Goal: Transaction & Acquisition: Obtain resource

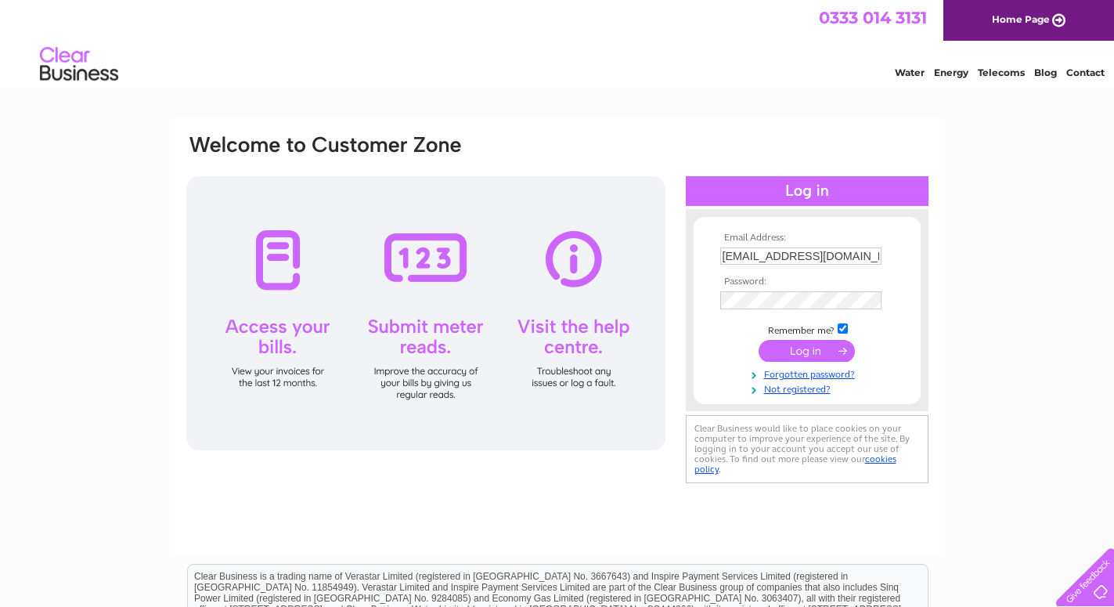
click at [803, 351] on input "submit" at bounding box center [807, 351] width 96 height 22
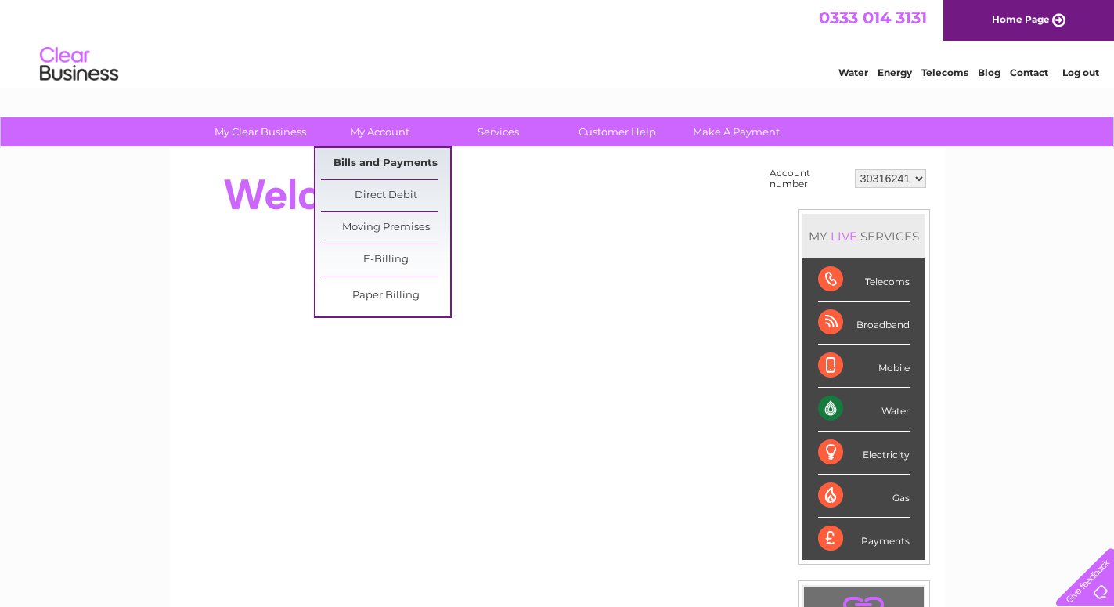
click at [360, 159] on link "Bills and Payments" at bounding box center [385, 163] width 129 height 31
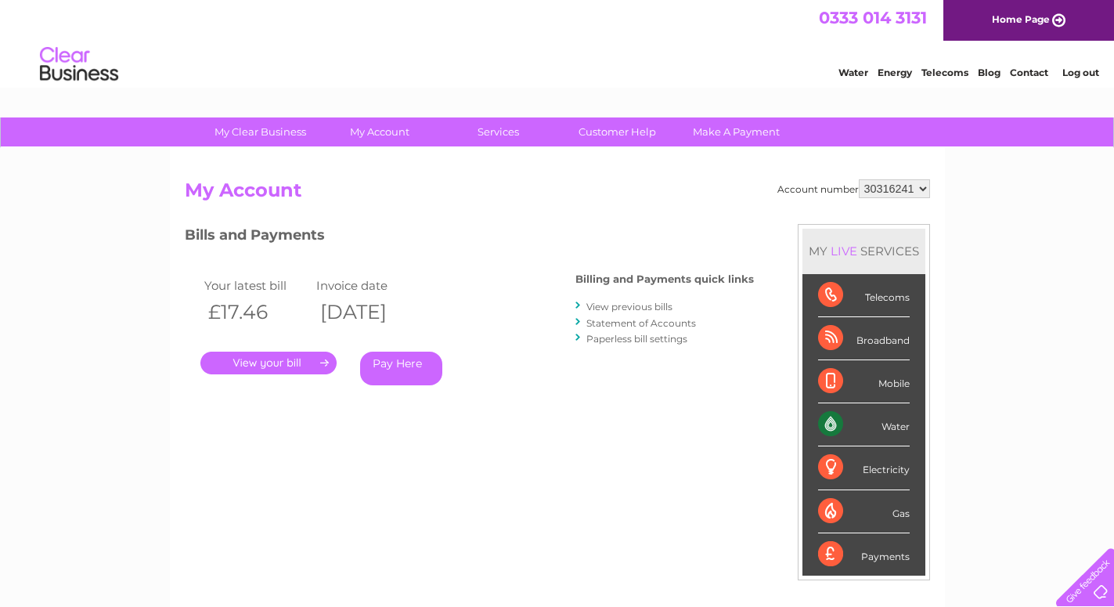
click at [274, 359] on link "." at bounding box center [268, 363] width 136 height 23
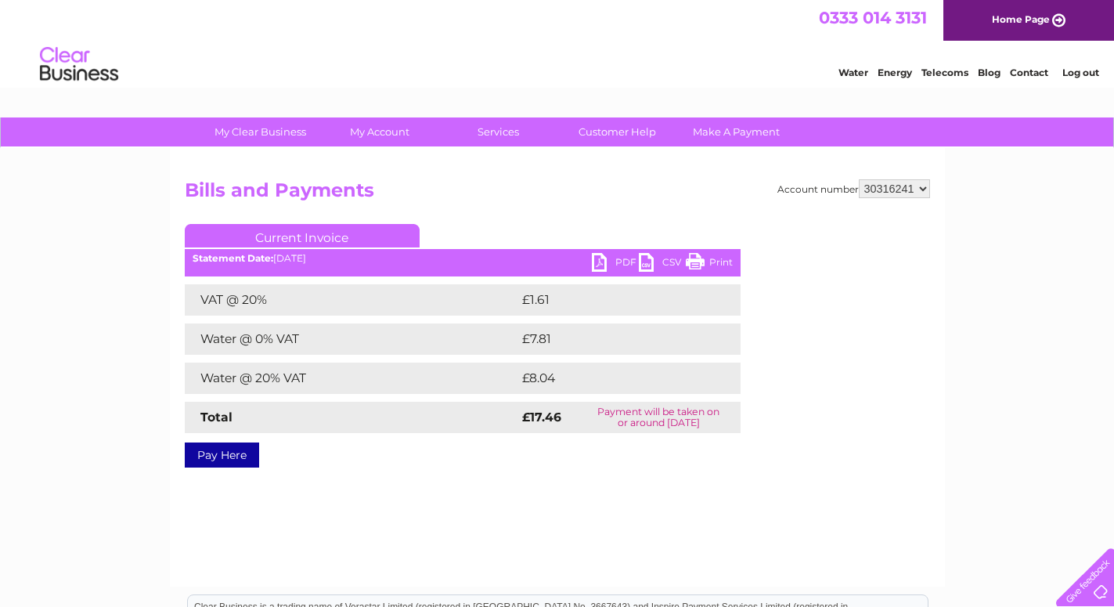
click at [707, 262] on link "Print" at bounding box center [709, 264] width 47 height 23
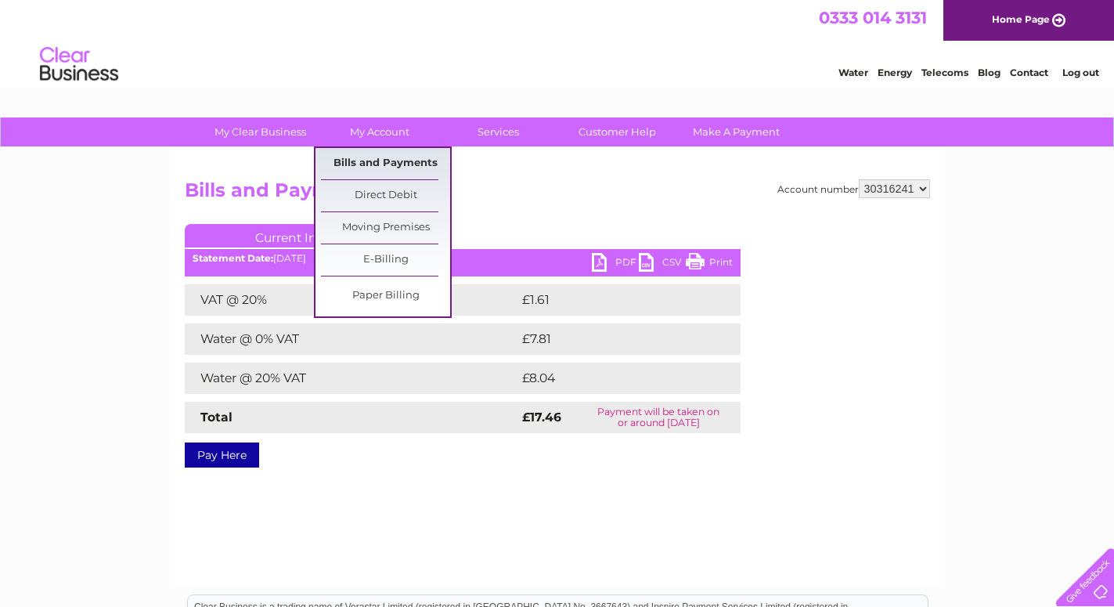
click at [374, 161] on link "Bills and Payments" at bounding box center [385, 163] width 129 height 31
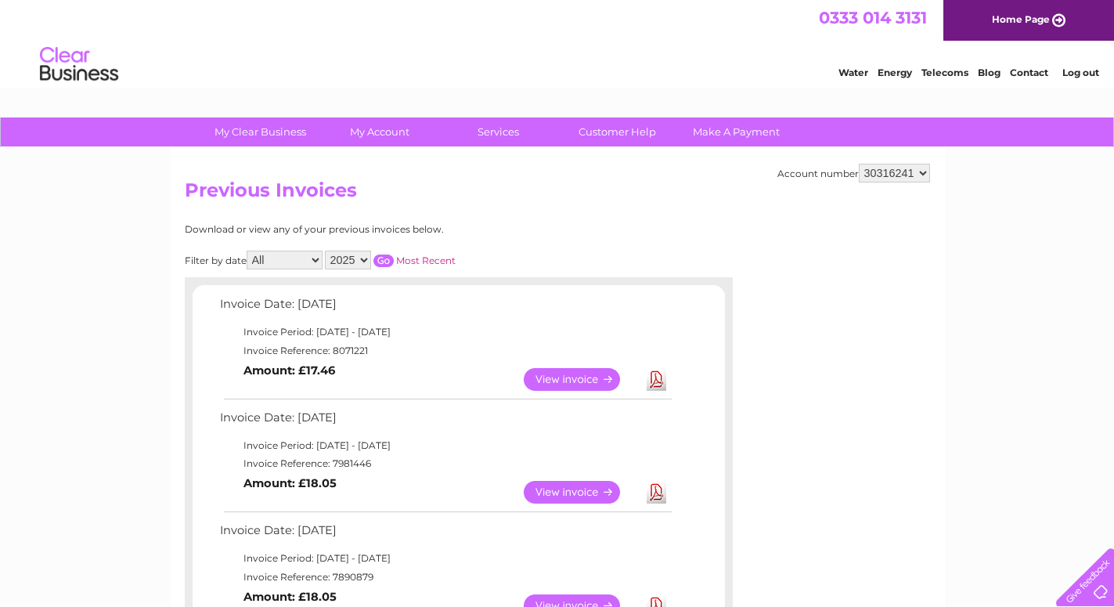
click at [537, 487] on link "View" at bounding box center [581, 492] width 115 height 23
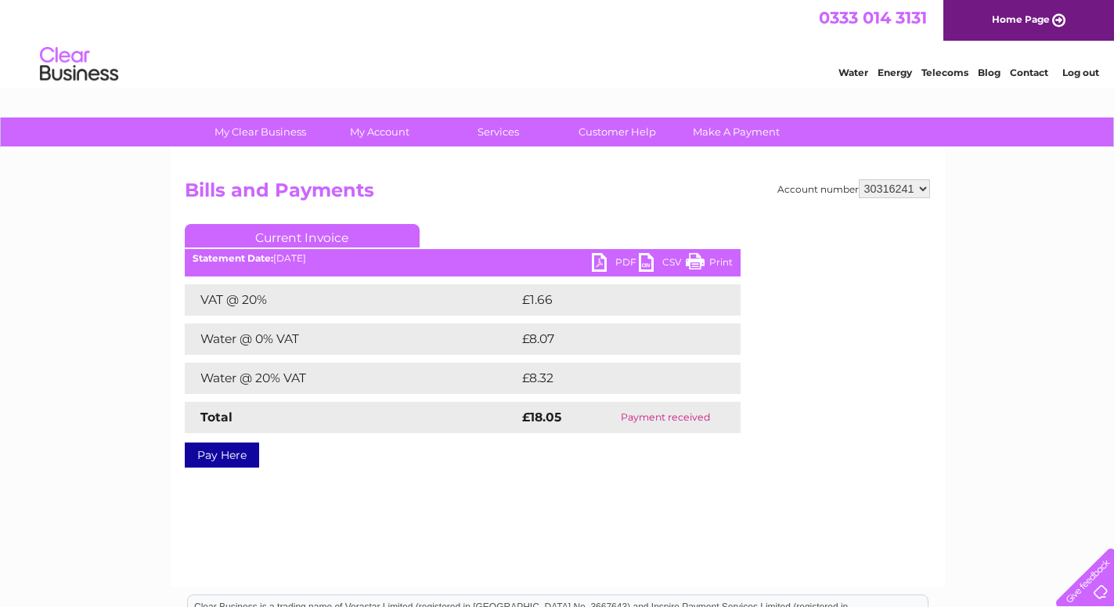
click at [616, 256] on link "PDF" at bounding box center [615, 264] width 47 height 23
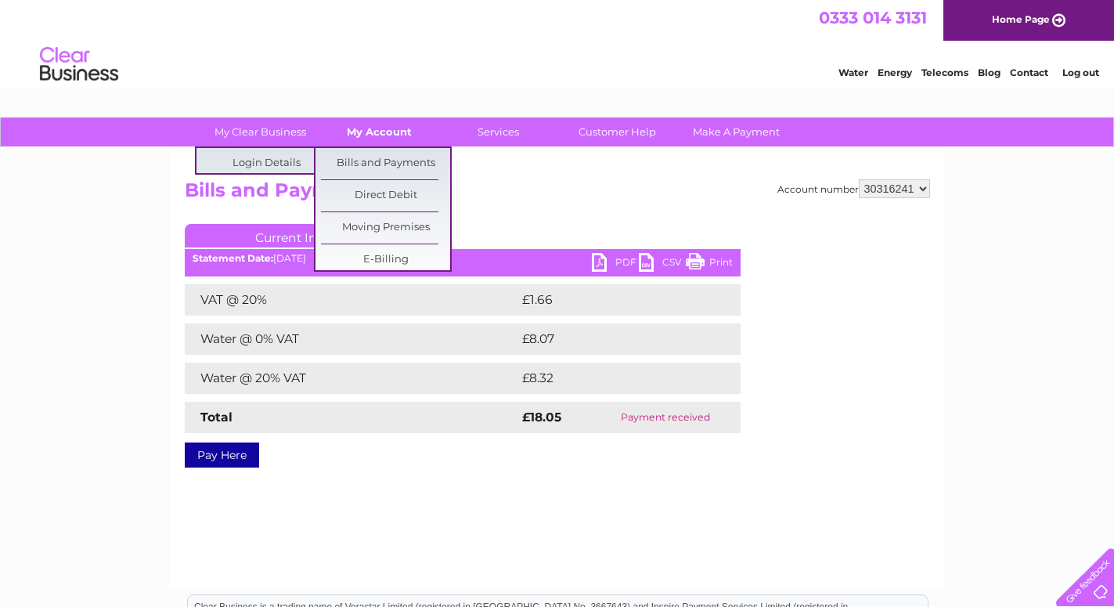
click at [388, 130] on link "My Account" at bounding box center [379, 131] width 129 height 29
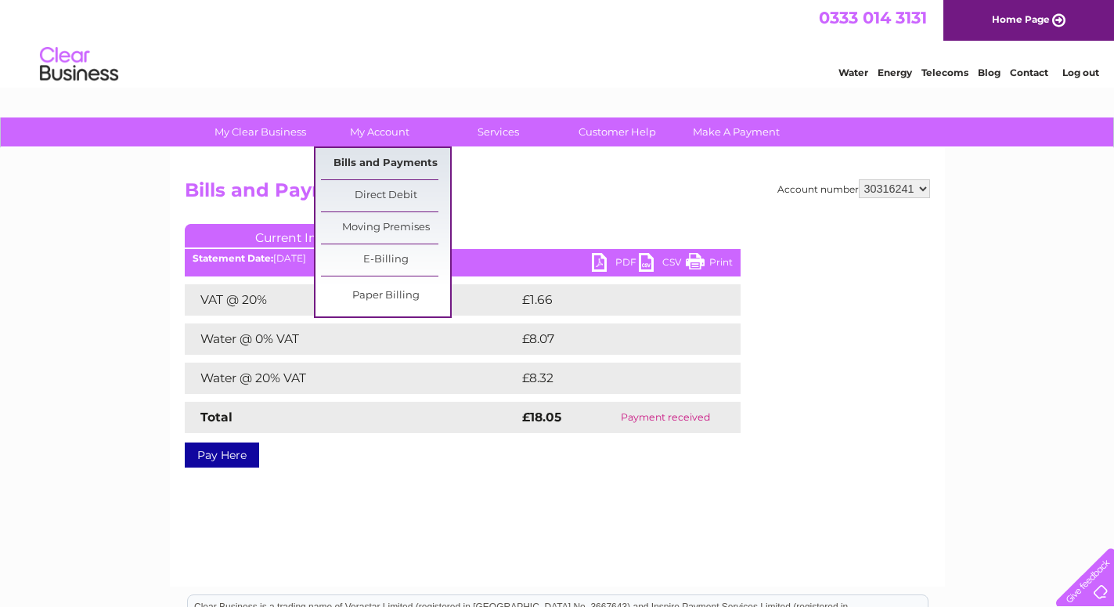
click at [394, 157] on link "Bills and Payments" at bounding box center [385, 163] width 129 height 31
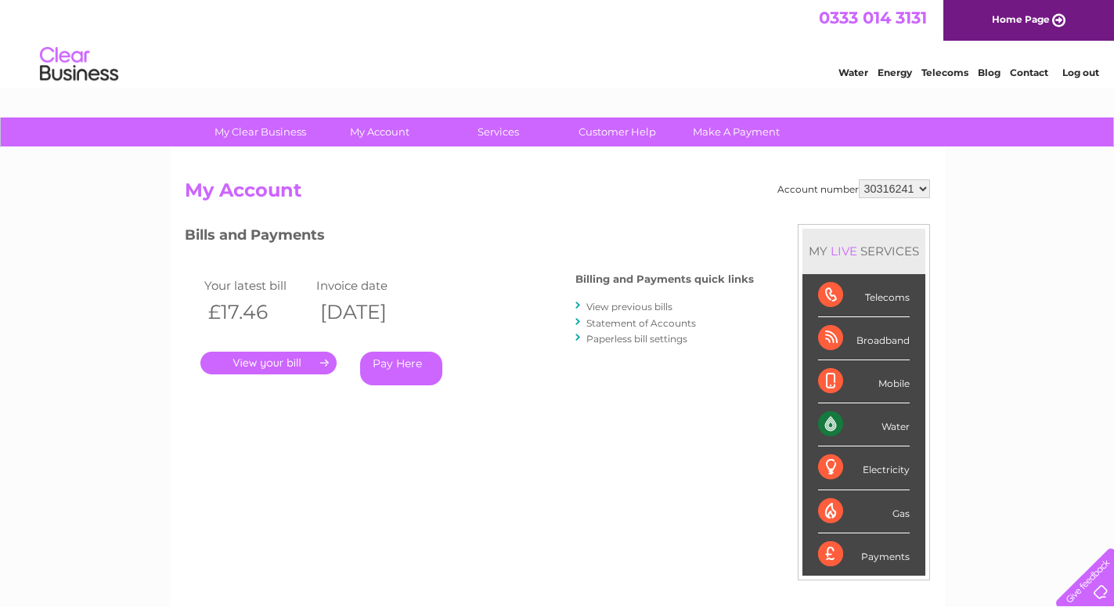
click at [627, 306] on link "View previous bills" at bounding box center [630, 307] width 86 height 12
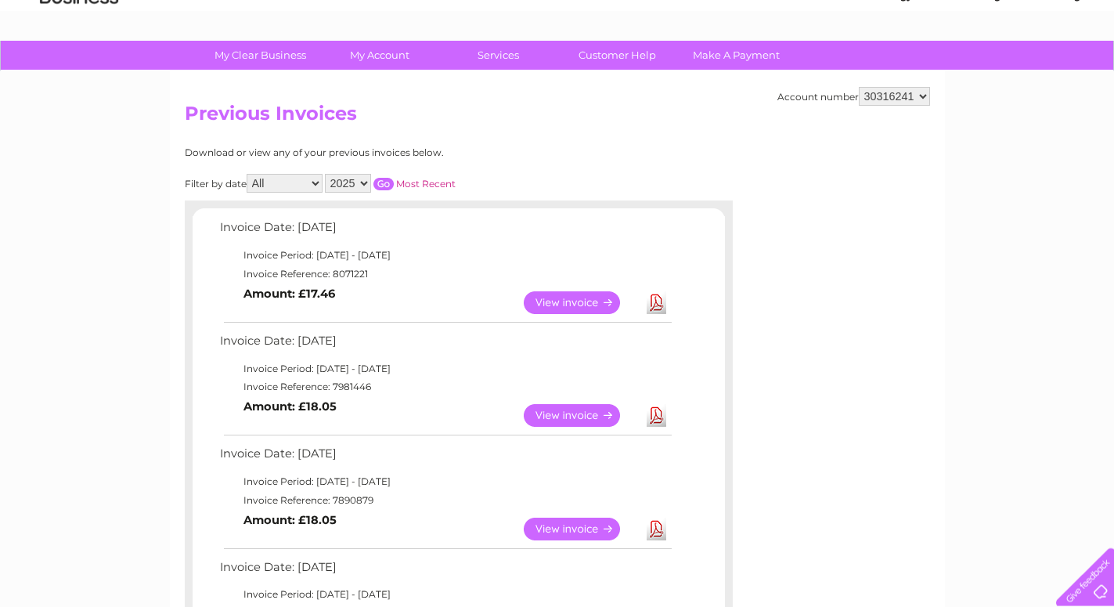
scroll to position [160, 0]
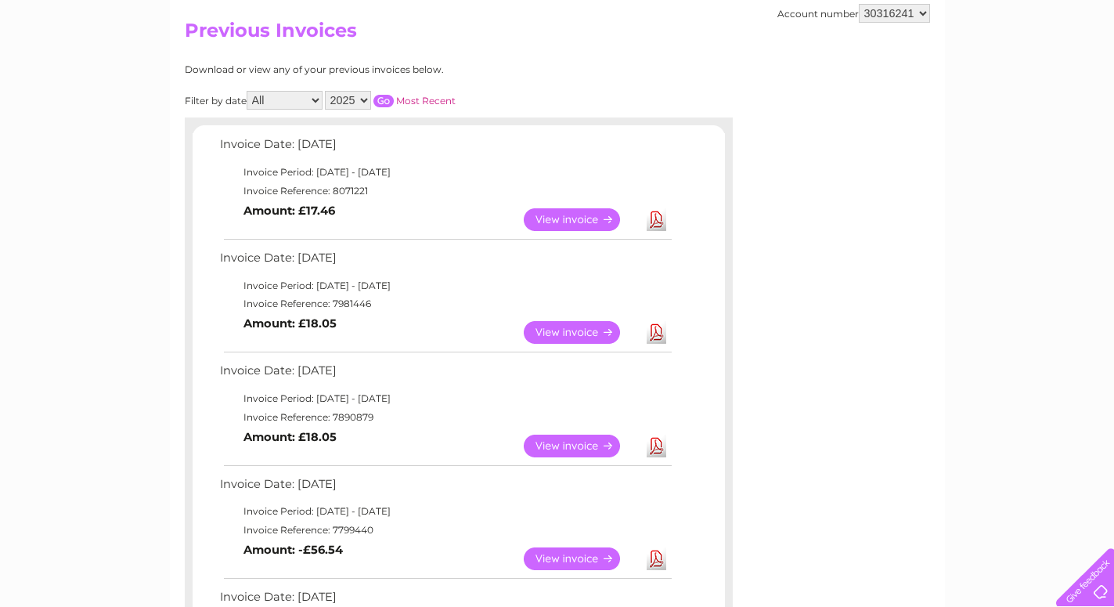
click at [564, 447] on link "View" at bounding box center [581, 446] width 115 height 23
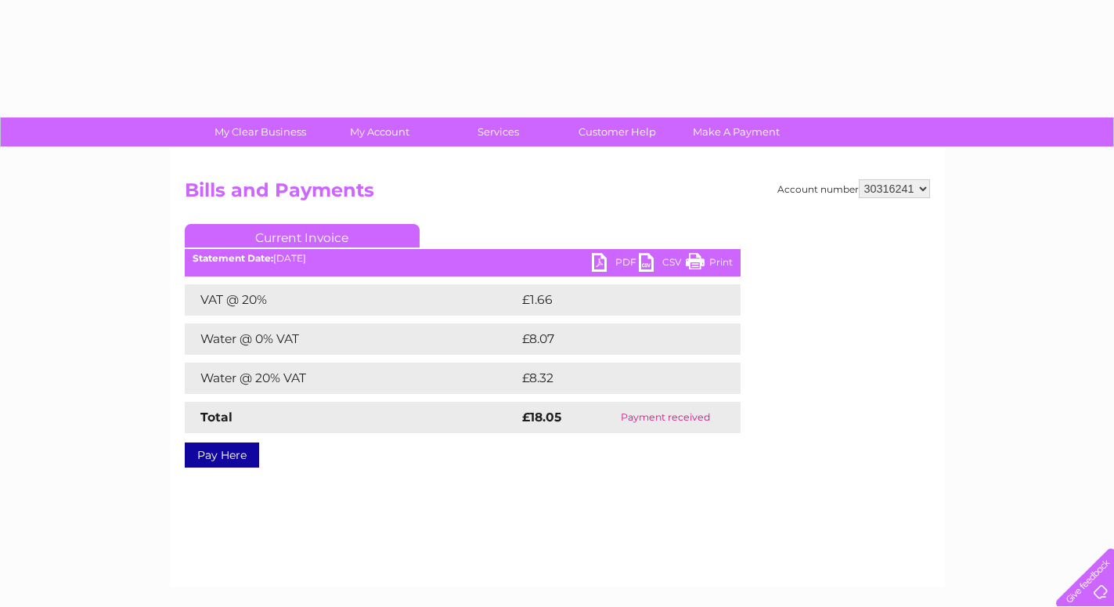
click at [601, 266] on link "PDF" at bounding box center [615, 264] width 47 height 23
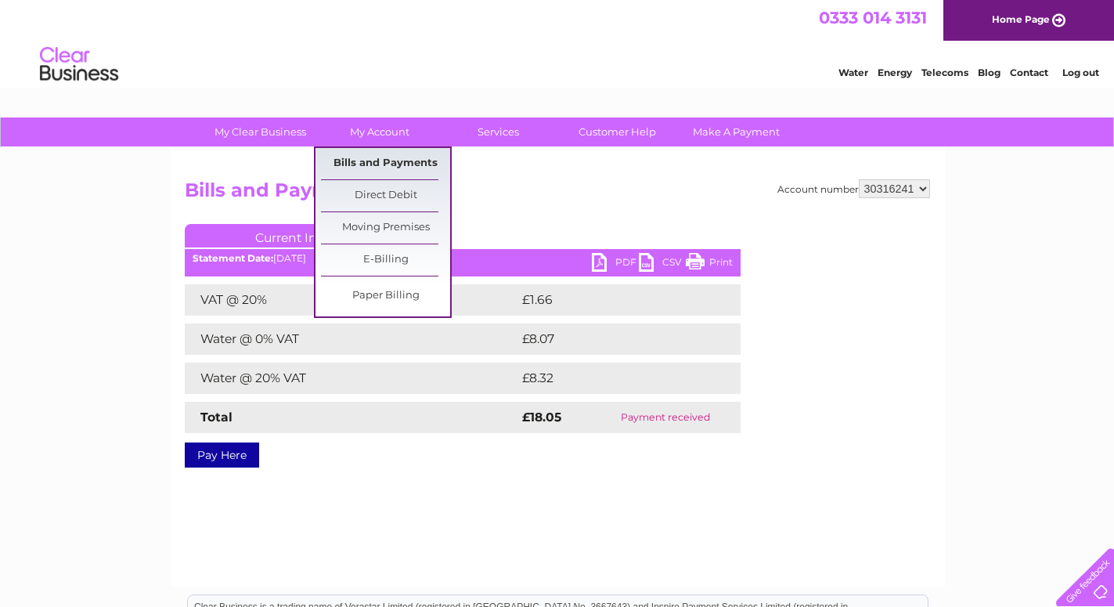
click at [374, 157] on link "Bills and Payments" at bounding box center [385, 163] width 129 height 31
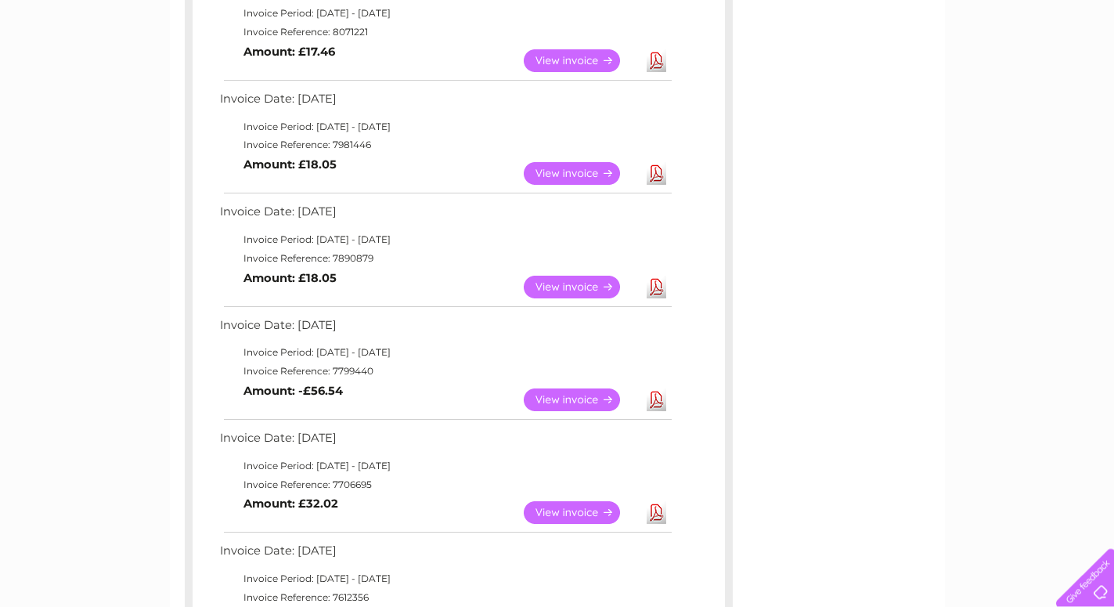
scroll to position [320, 0]
click at [577, 510] on link "View" at bounding box center [581, 511] width 115 height 23
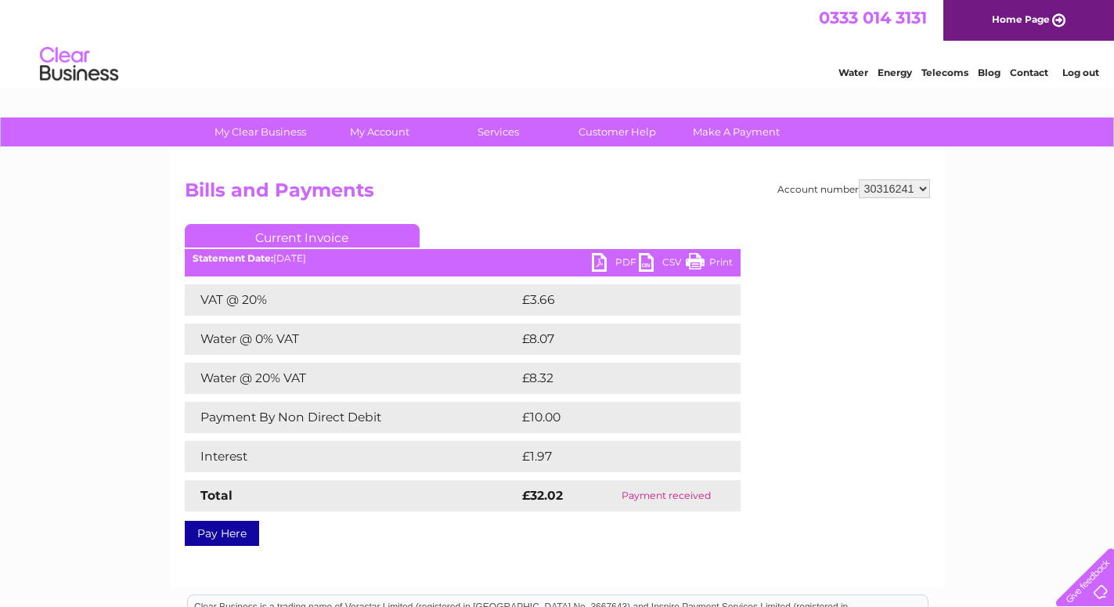
click at [601, 265] on link "PDF" at bounding box center [615, 264] width 47 height 23
